Goal: Transaction & Acquisition: Purchase product/service

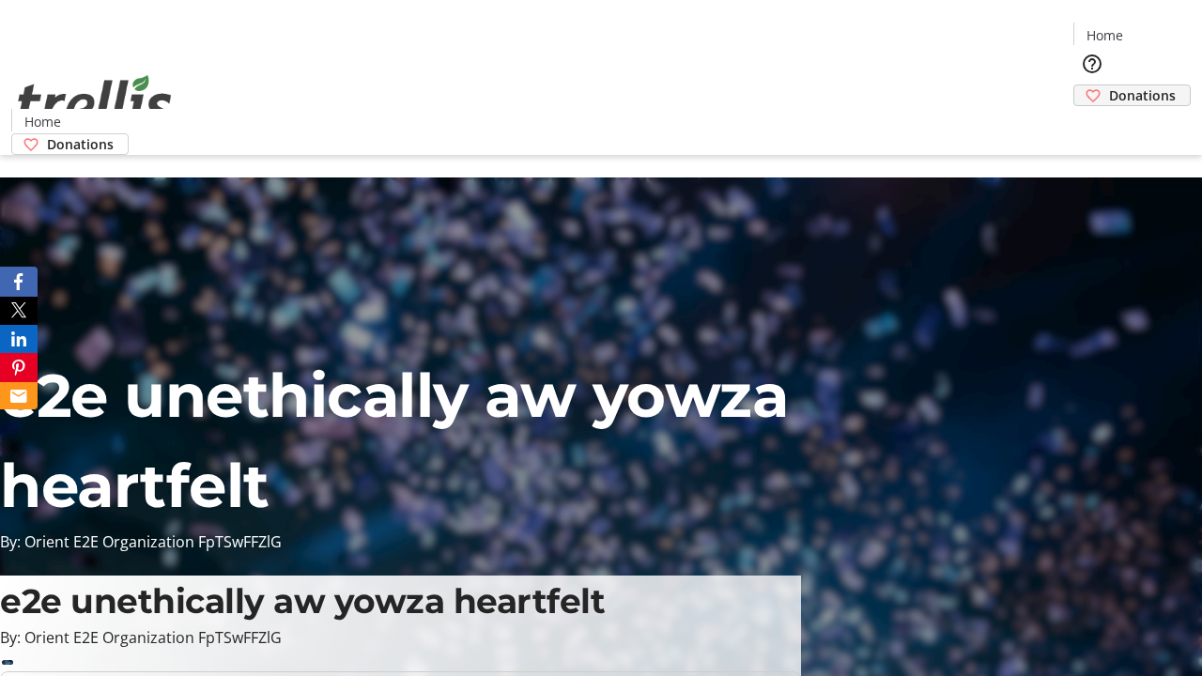
click at [1109, 85] on span "Donations" at bounding box center [1142, 95] width 67 height 20
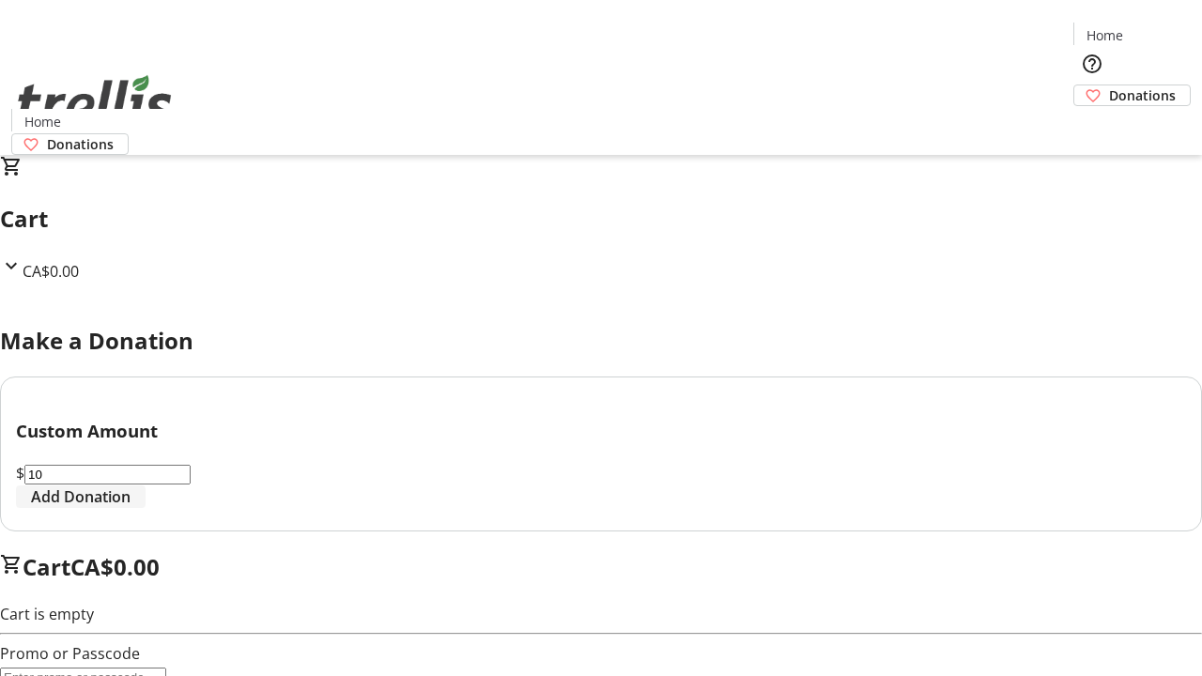
click at [131, 508] on span "Add Donation" at bounding box center [81, 496] width 100 height 23
